Goal: Information Seeking & Learning: Learn about a topic

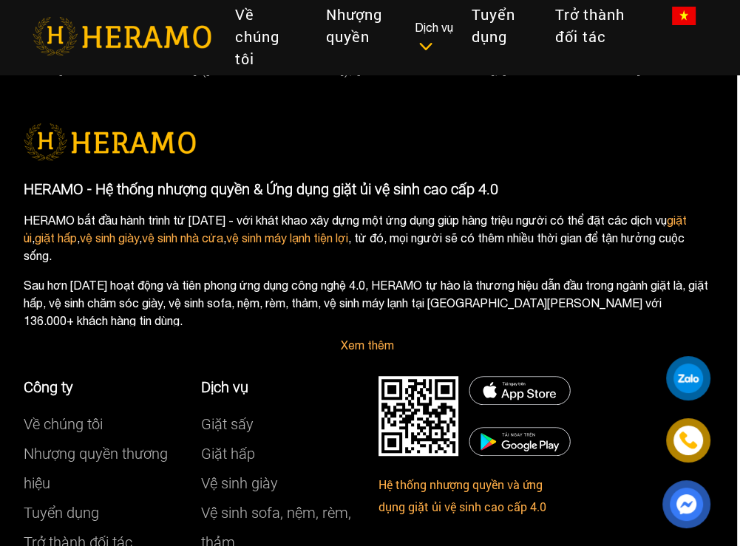
scroll to position [4091, 3]
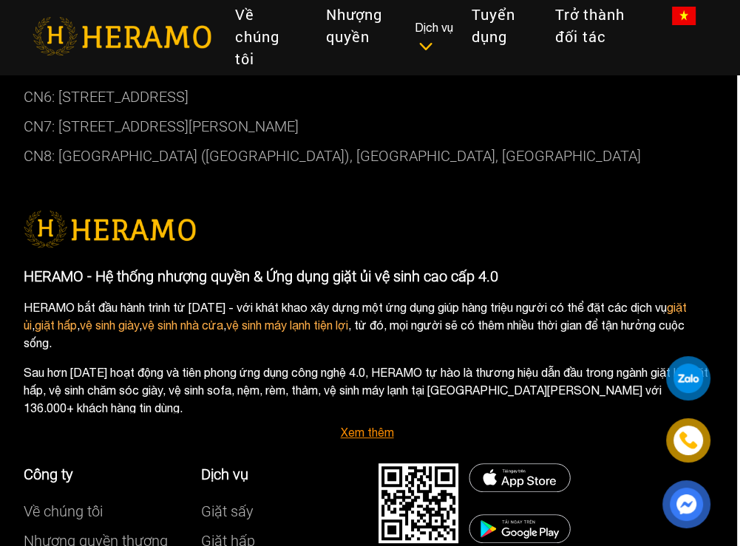
click at [372, 433] on link "Xem thêm" at bounding box center [367, 432] width 53 height 13
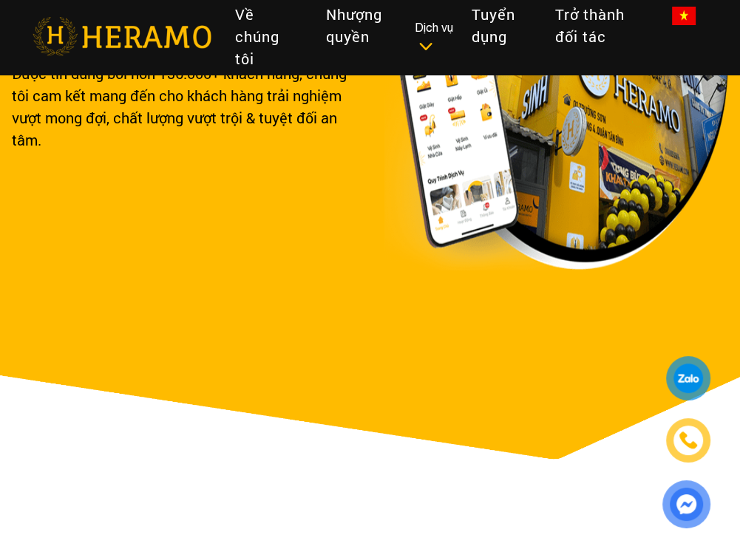
scroll to position [0, 0]
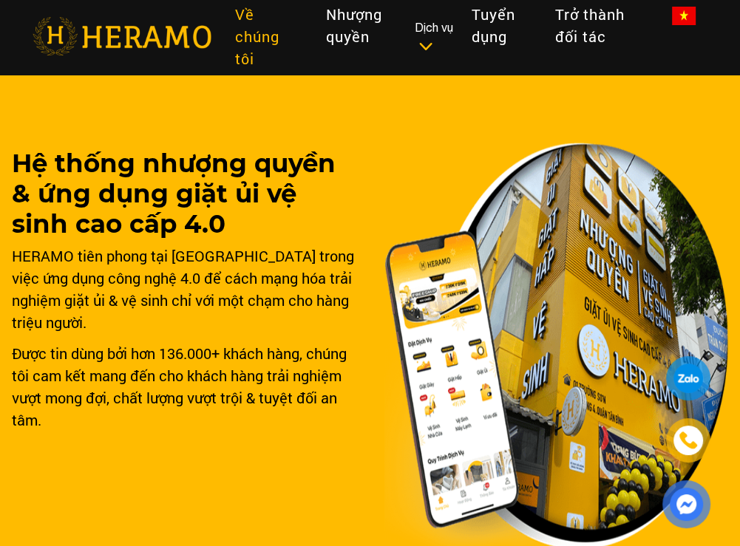
click at [257, 39] on link "Về chúng tôi" at bounding box center [268, 36] width 90 height 78
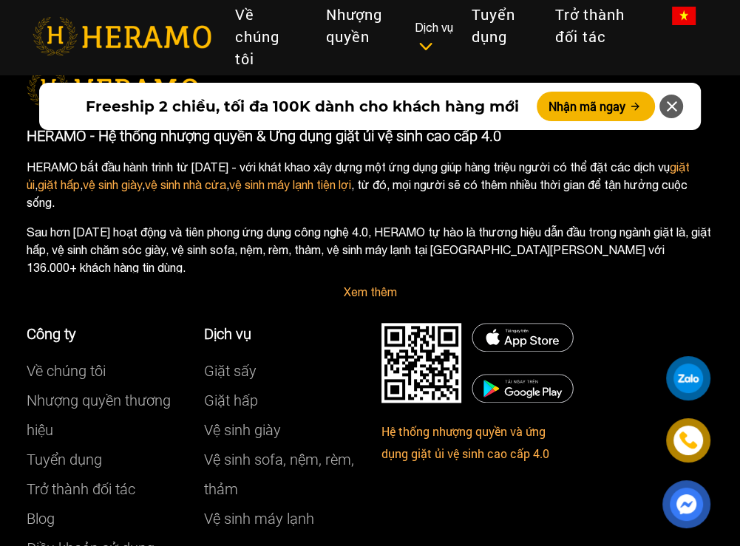
scroll to position [8365, 0]
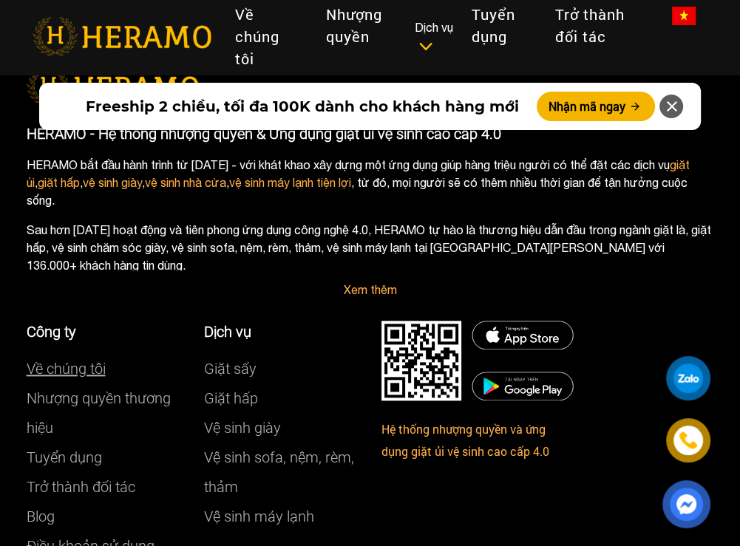
click at [78, 360] on link "Về chúng tôi" at bounding box center [66, 369] width 79 height 18
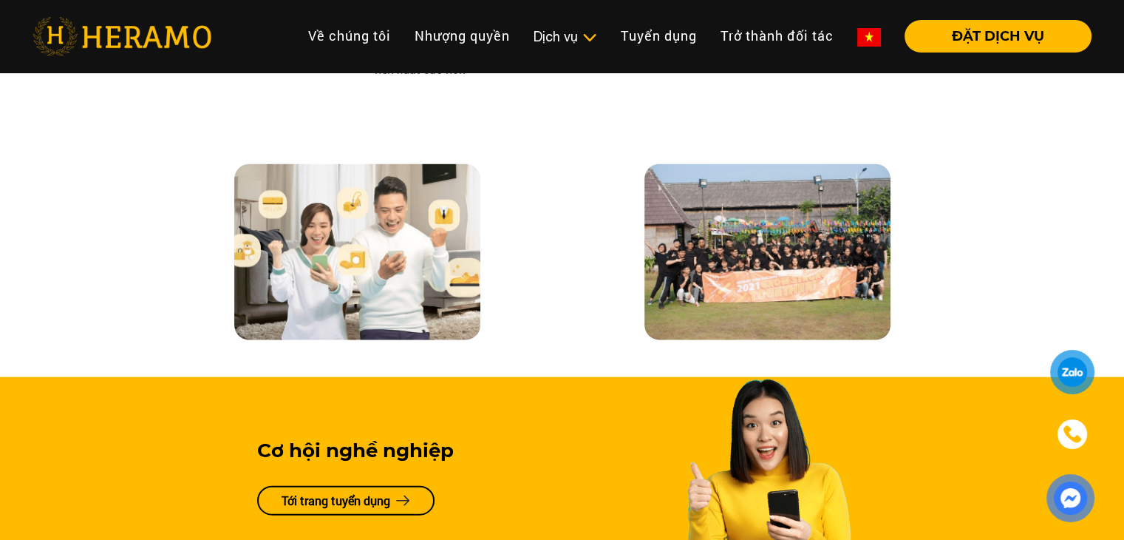
scroll to position [3121, 0]
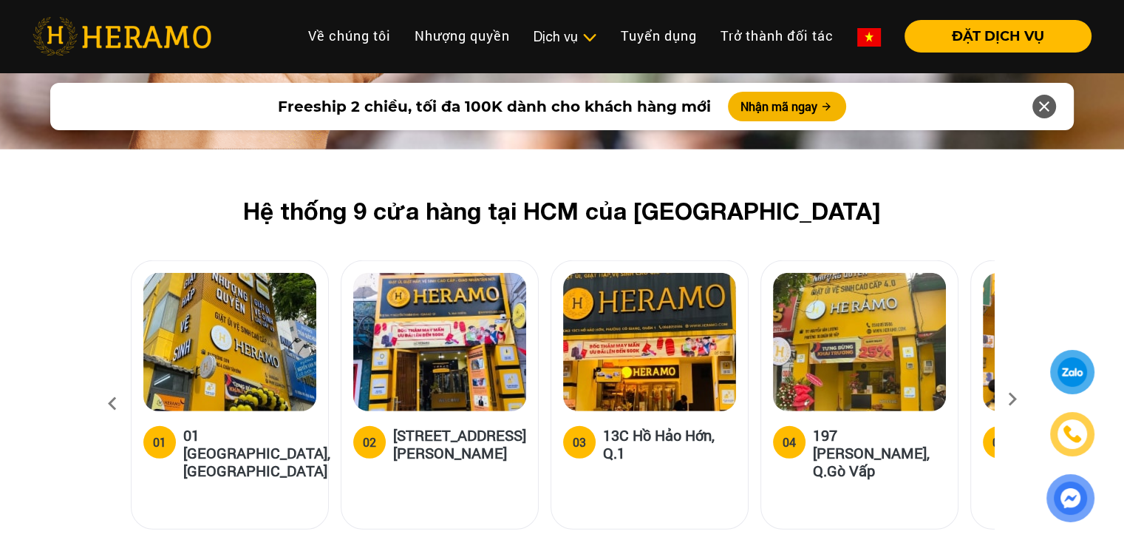
scroll to position [4320, 0]
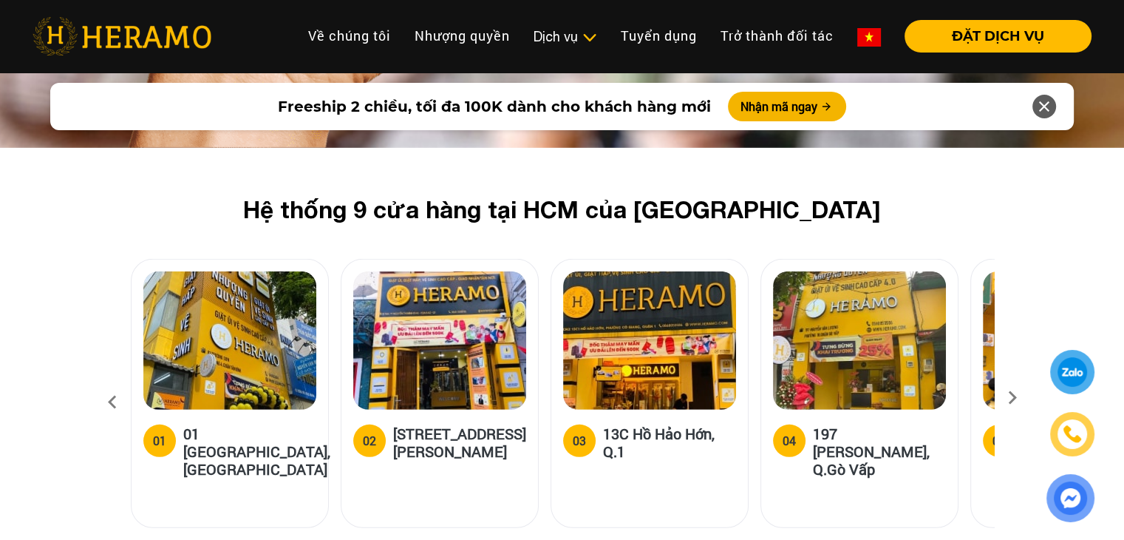
click at [739, 398] on icon at bounding box center [1013, 403] width 27 height 10
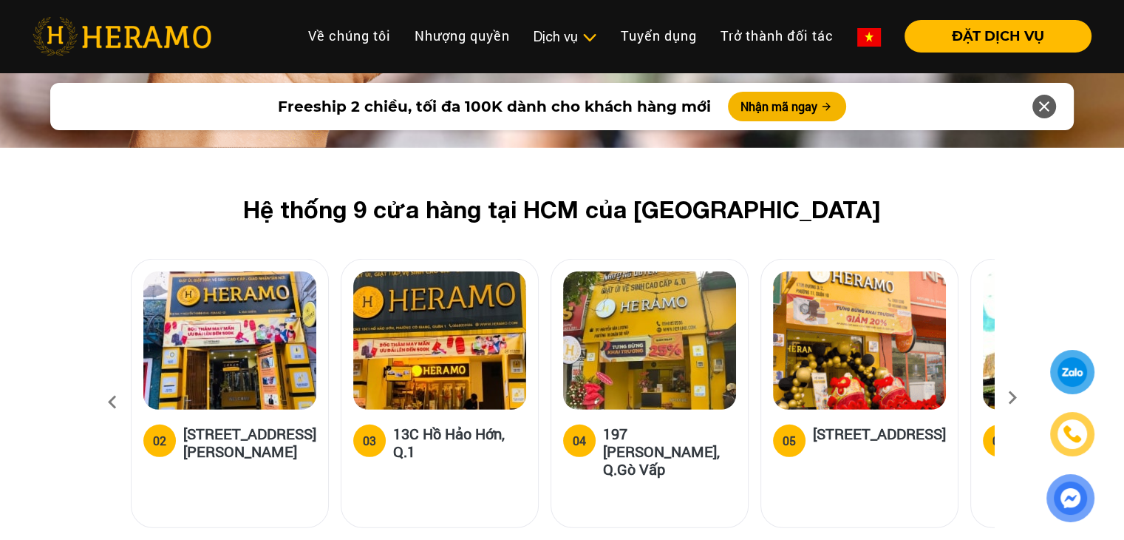
click at [739, 398] on icon at bounding box center [1013, 403] width 27 height 10
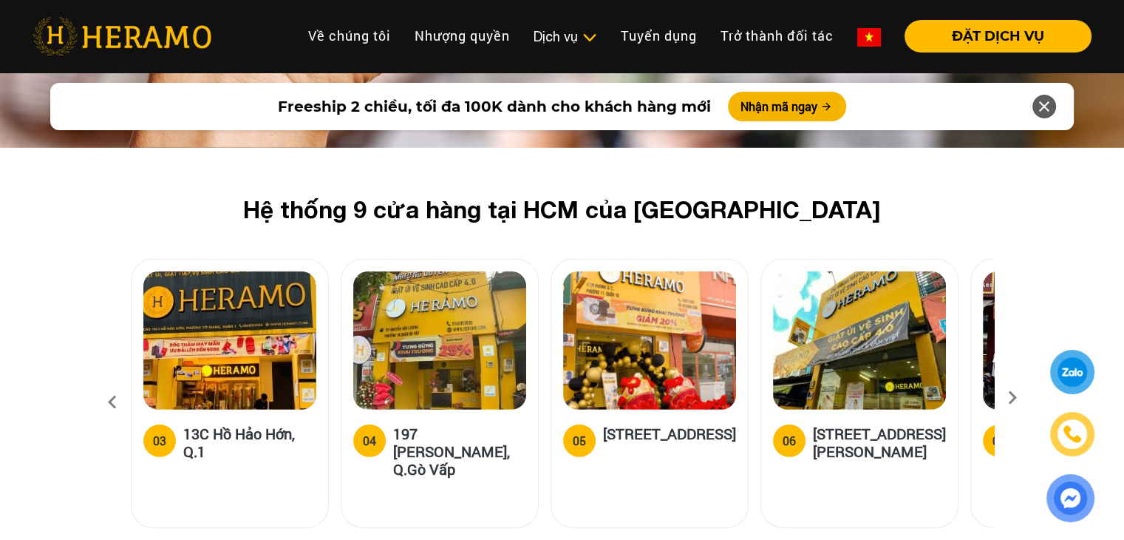
click at [739, 398] on icon at bounding box center [1013, 403] width 27 height 10
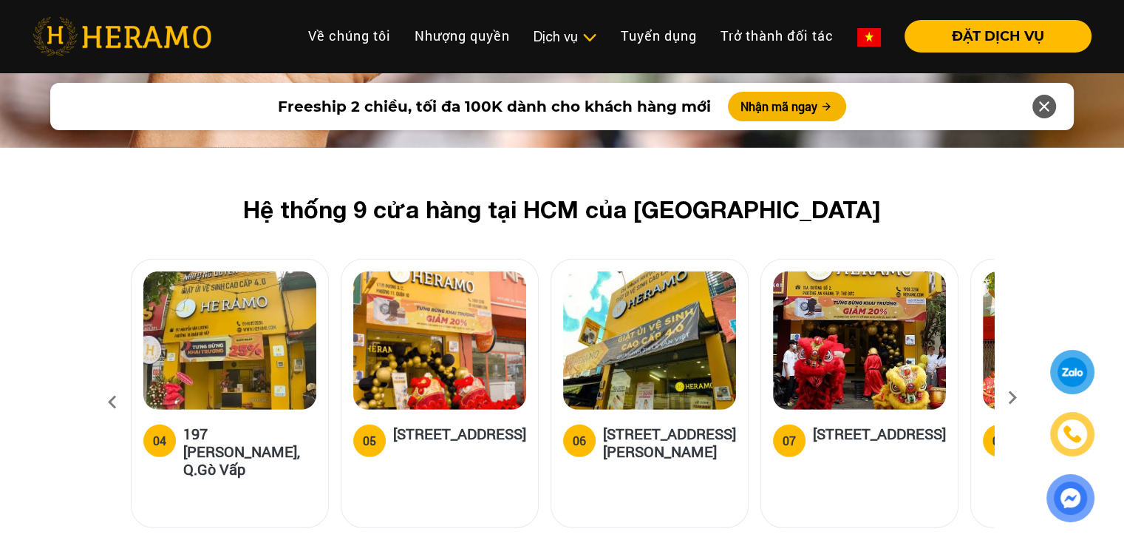
click at [739, 398] on icon at bounding box center [1013, 403] width 27 height 10
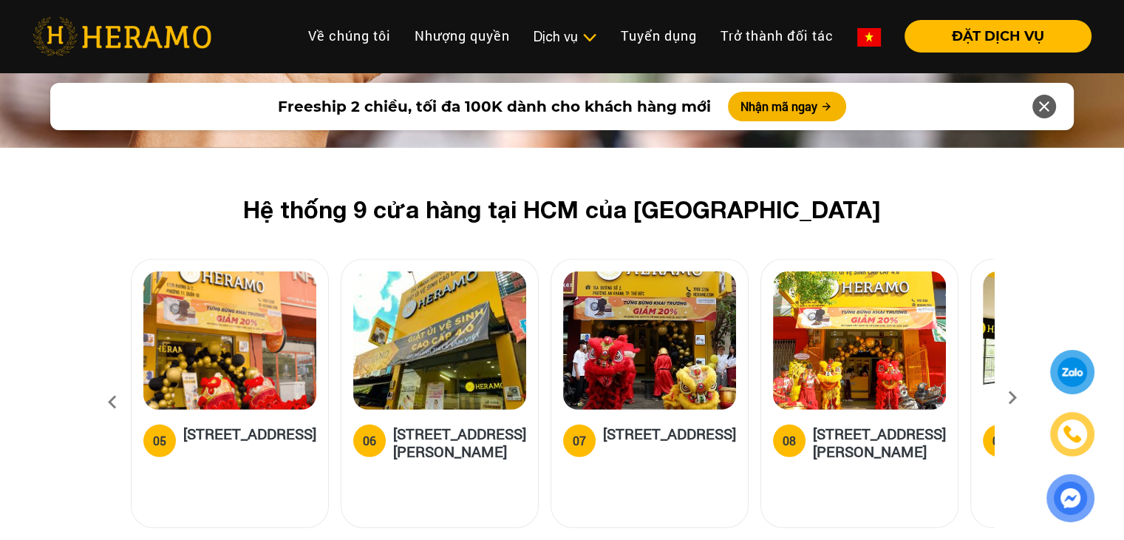
click at [739, 398] on icon at bounding box center [1013, 403] width 27 height 10
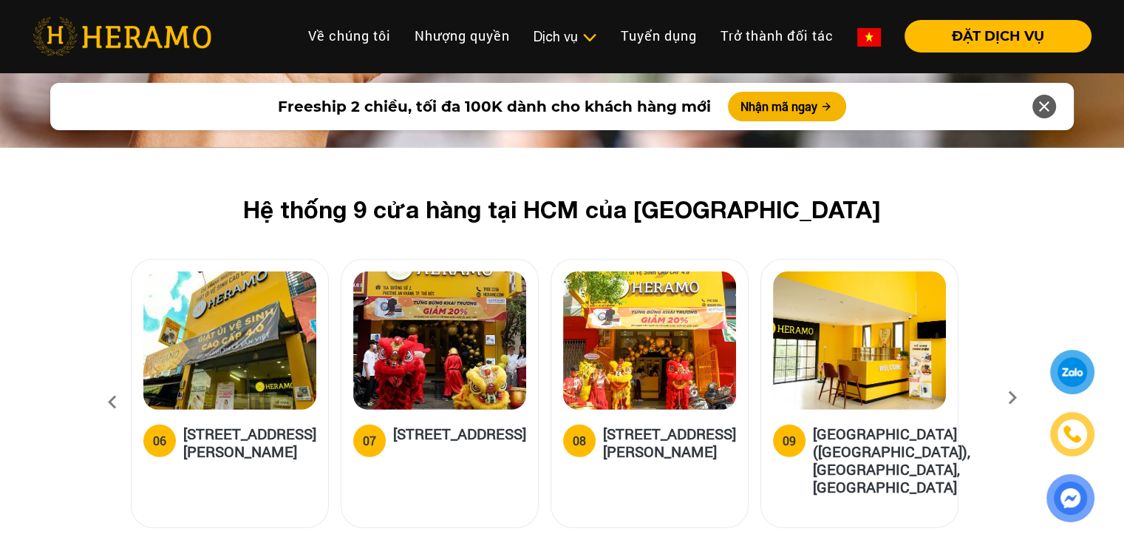
click at [739, 398] on icon at bounding box center [1013, 403] width 27 height 10
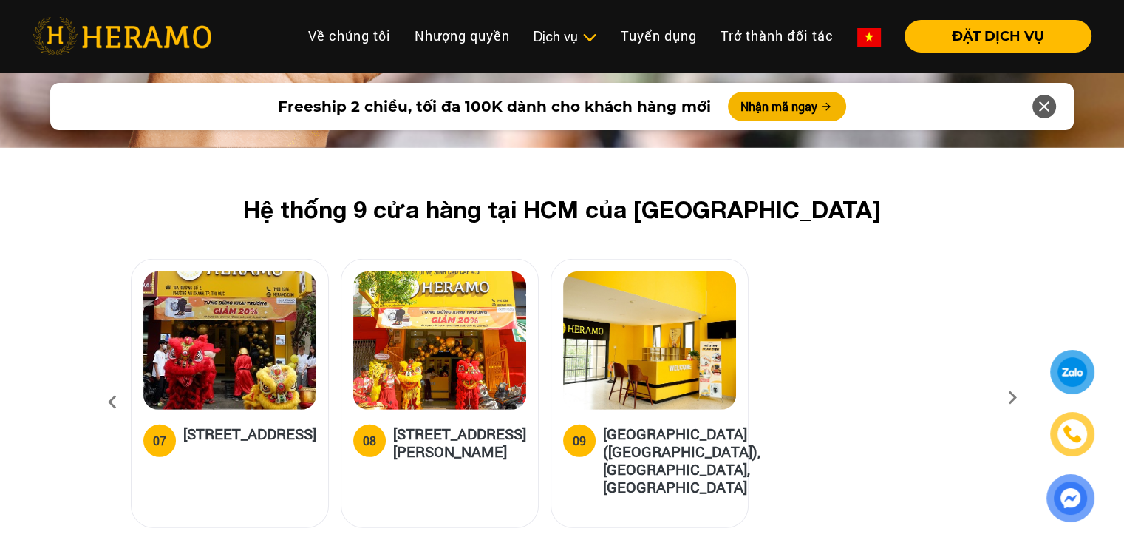
click at [739, 398] on icon at bounding box center [1013, 403] width 27 height 10
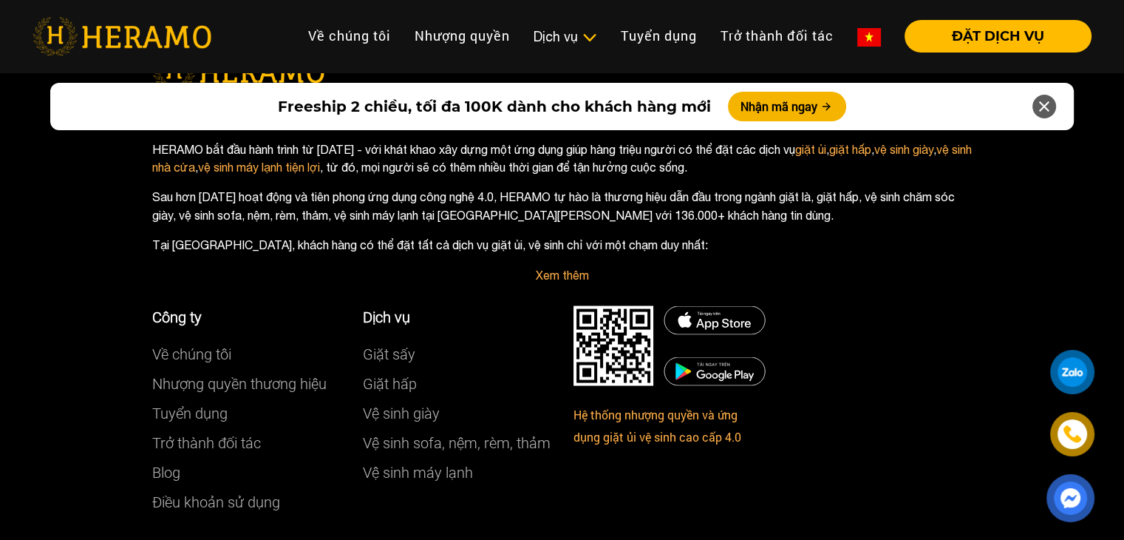
scroll to position [8221, 0]
click at [201, 345] on link "Về chúng tôi" at bounding box center [191, 354] width 79 height 18
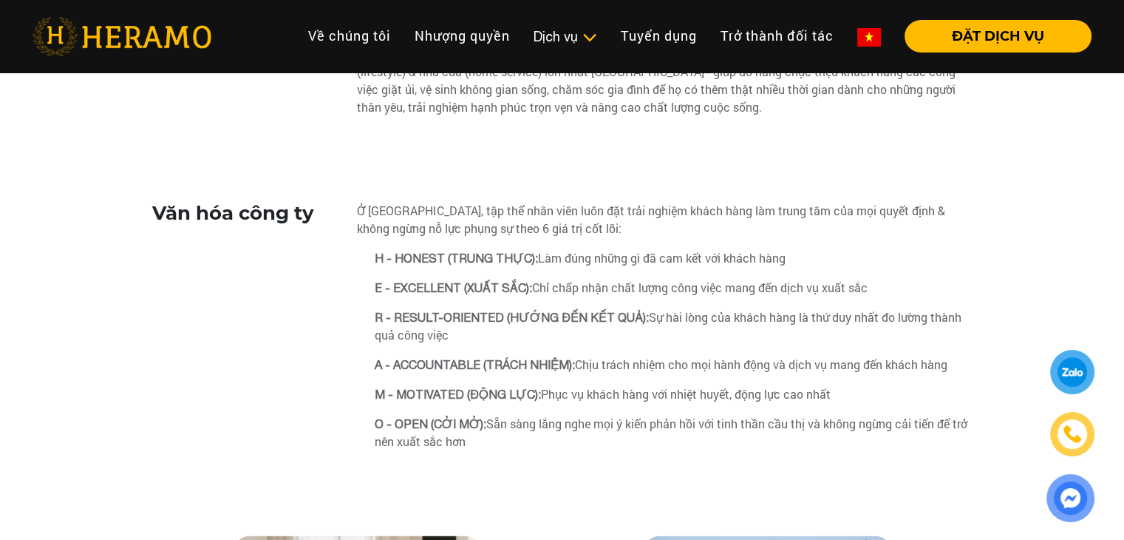
scroll to position [2729, 0]
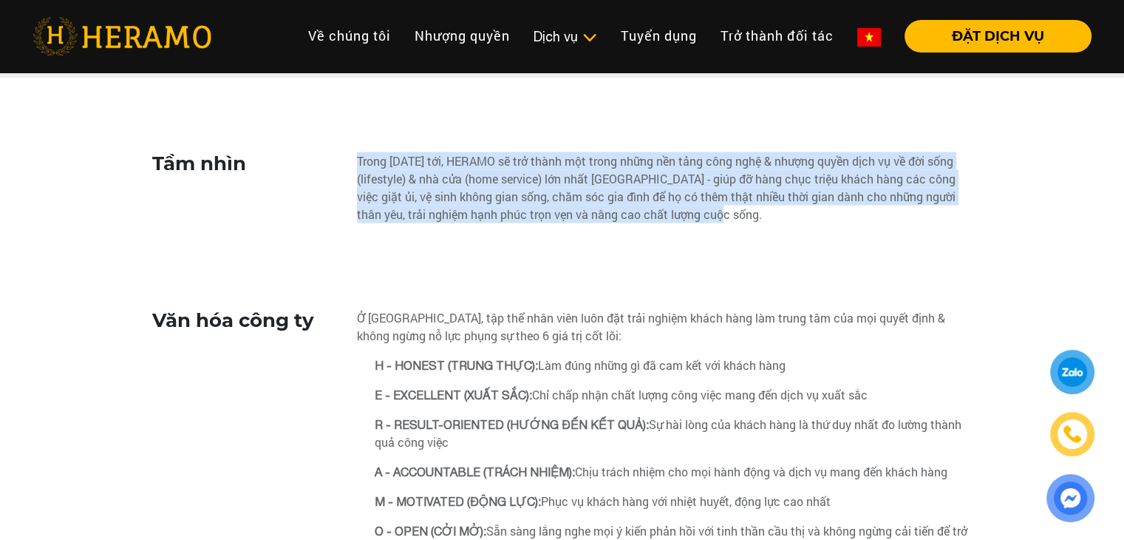
drag, startPoint x: 354, startPoint y: 160, endPoint x: 764, endPoint y: 233, distance: 416.8
click at [739, 233] on div "Tầm nhìn Trong [DATE] tới, HERAMO sẽ trở thành một trong những nền tảng công ng…" at bounding box center [562, 193] width 821 height 83
copy div "Tầm nhìn Trong [DATE] tới, HERAMO sẽ trở thành một trong những nền tảng công ng…"
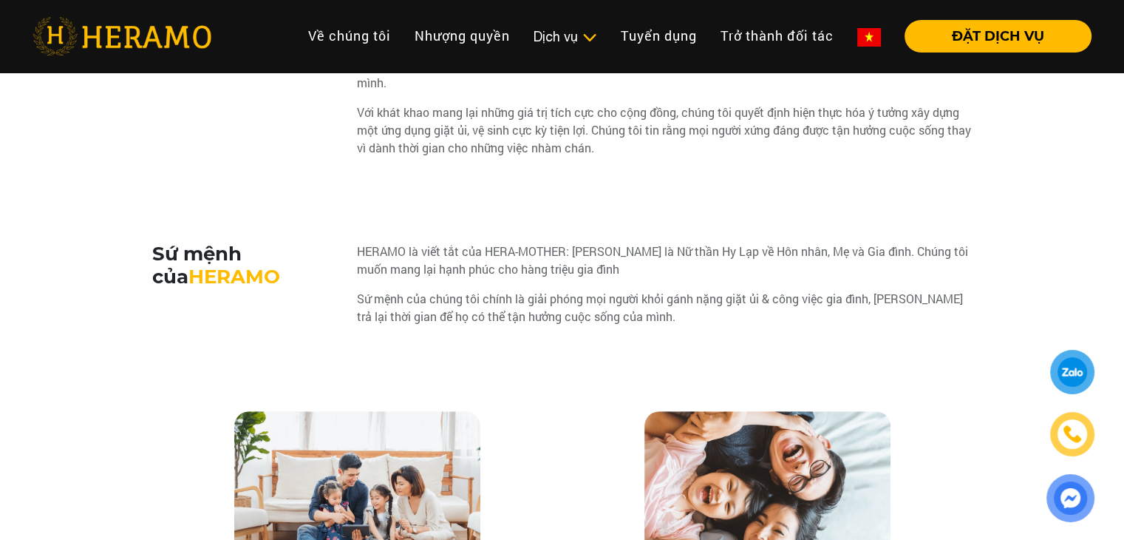
scroll to position [895, 0]
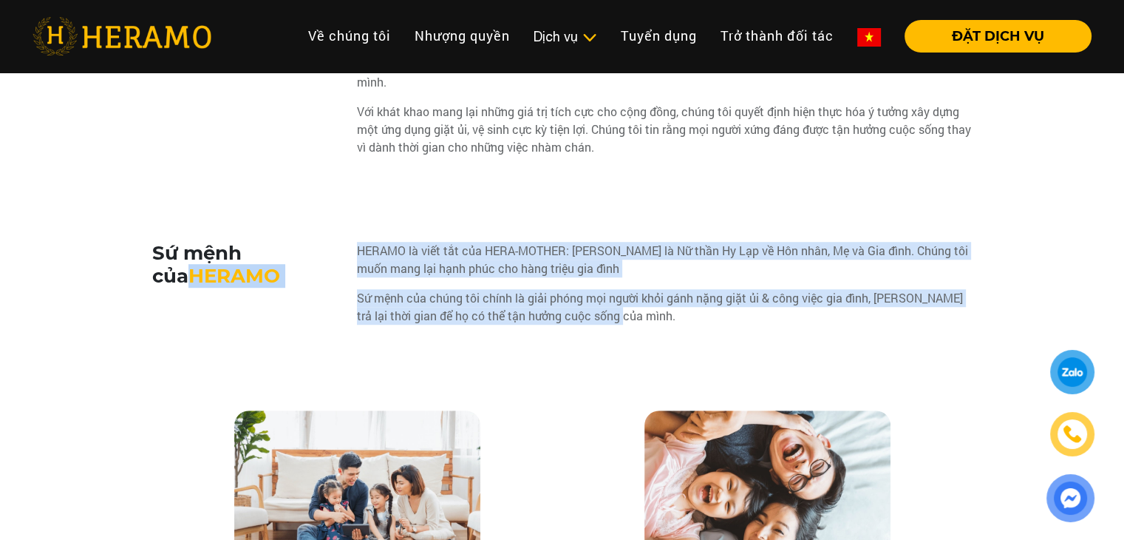
drag, startPoint x: 346, startPoint y: 248, endPoint x: 630, endPoint y: 317, distance: 292.1
click at [630, 317] on div "Sứ mệnh của [PERSON_NAME] là viết tắt của HERA-MOTHER: [PERSON_NAME] là Nữ thần…" at bounding box center [562, 289] width 821 height 95
copy div "HERAMO HERAMO là viết tắt của [PERSON_NAME]-MOTHER: [PERSON_NAME] là Nữ thần Hy…"
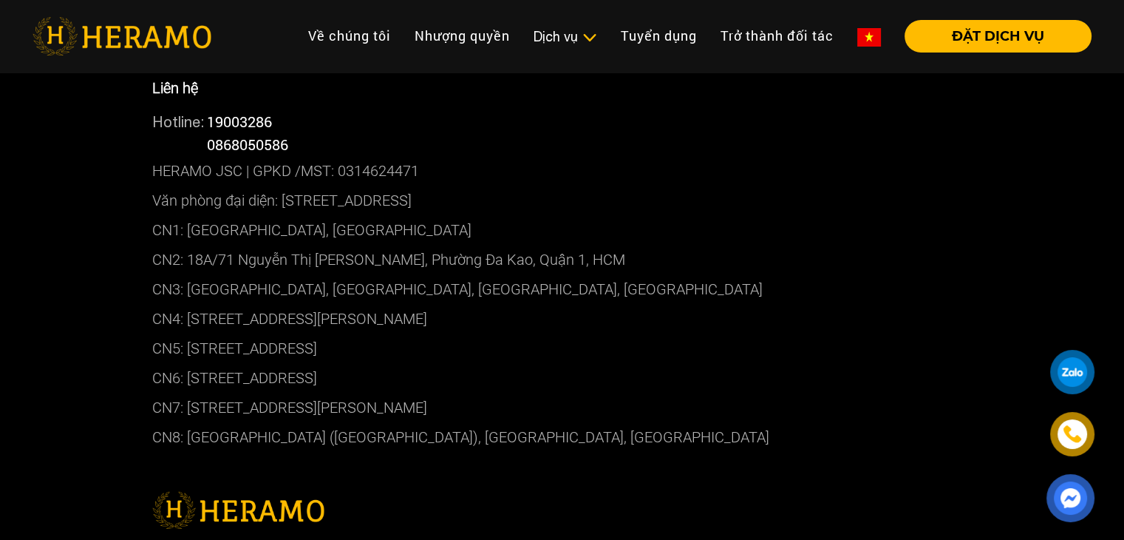
scroll to position [3786, 0]
